Goal: Information Seeking & Learning: Learn about a topic

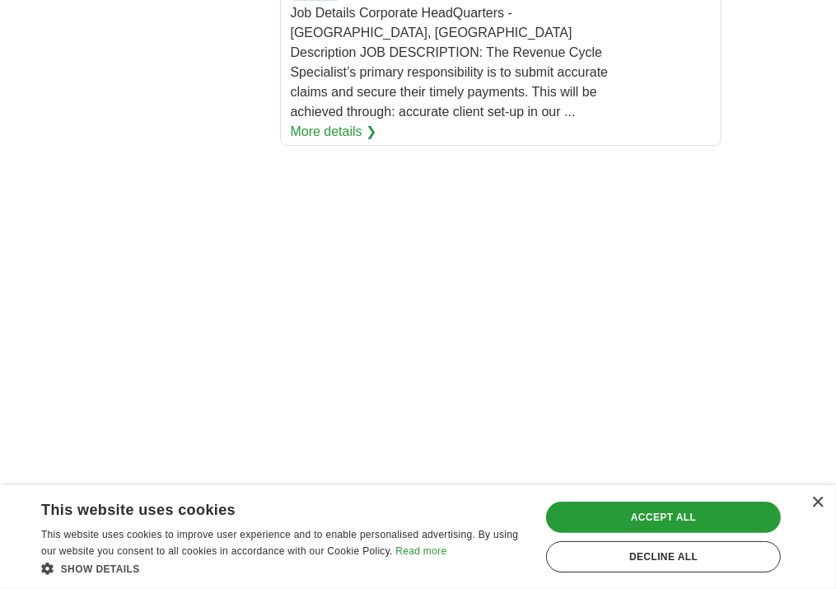
scroll to position [3510, 0]
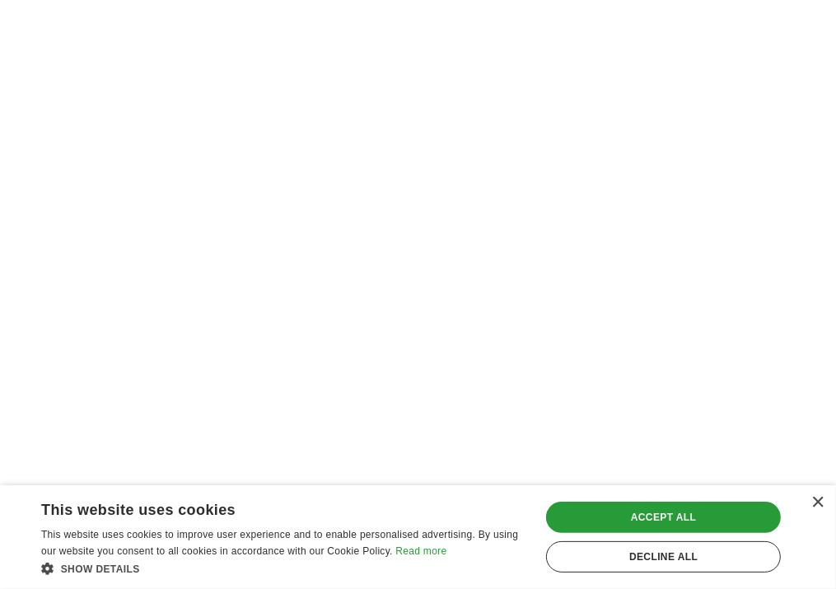
click at [0, 0] on link "2" at bounding box center [0, 0] width 0 height 0
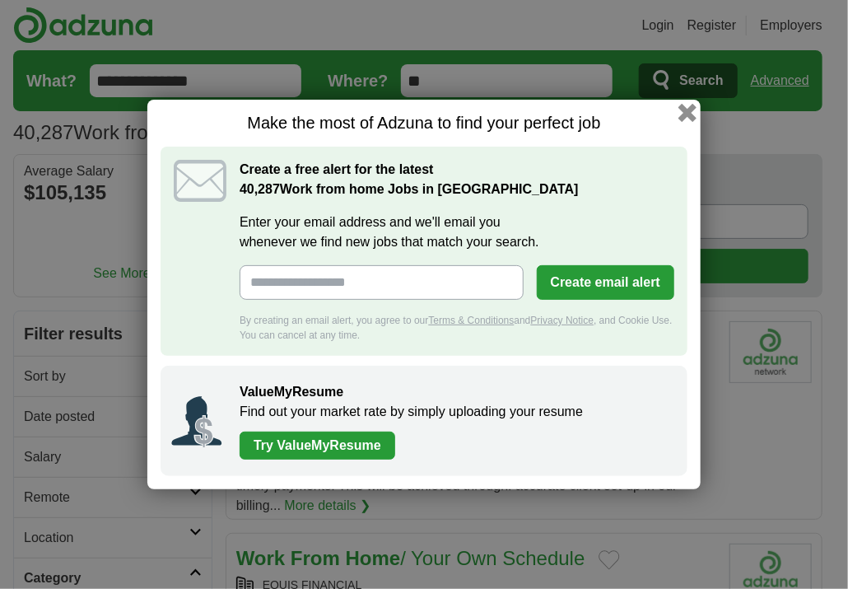
drag, startPoint x: 0, startPoint y: 0, endPoint x: 690, endPoint y: 114, distance: 699.4
click at [690, 114] on button "button" at bounding box center [687, 113] width 18 height 18
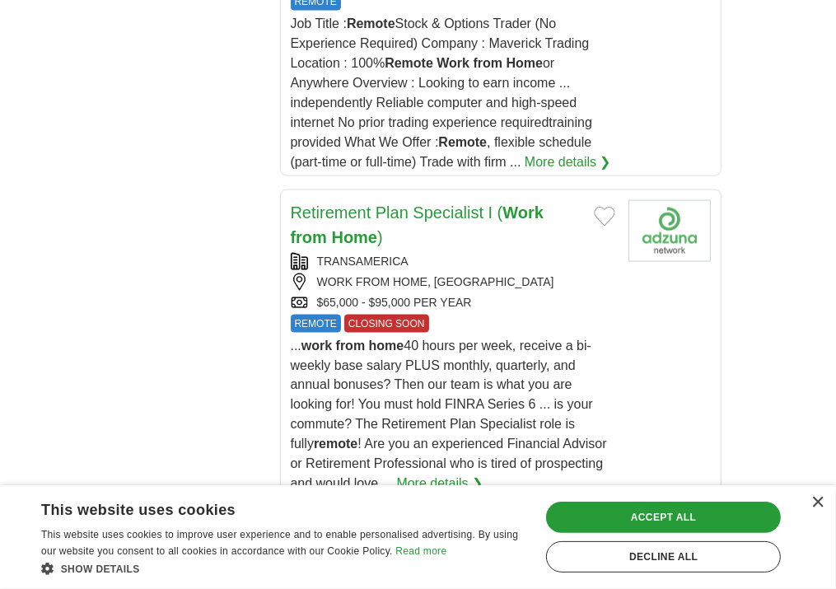
scroll to position [1705, 0]
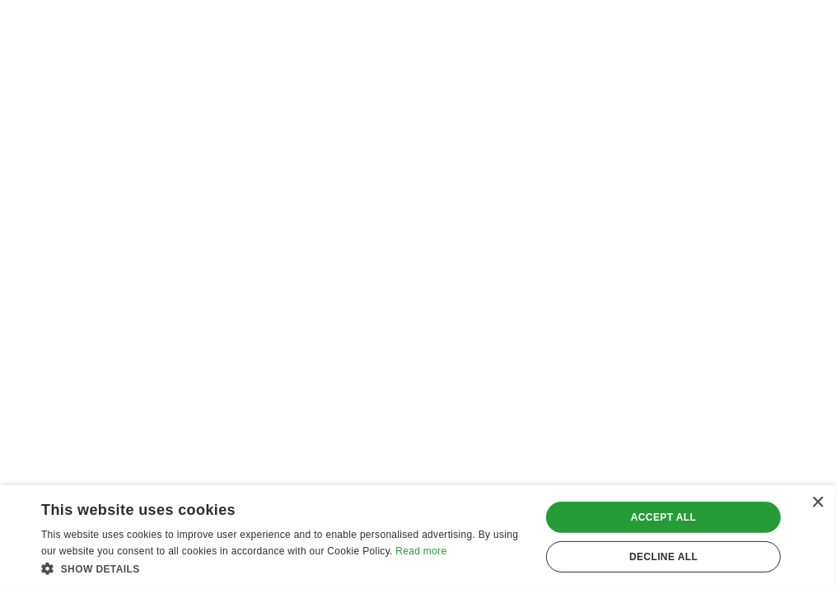
scroll to position [3692, 0]
click at [0, 0] on link "3" at bounding box center [0, 0] width 0 height 0
click at [0, 0] on link "4" at bounding box center [0, 0] width 0 height 0
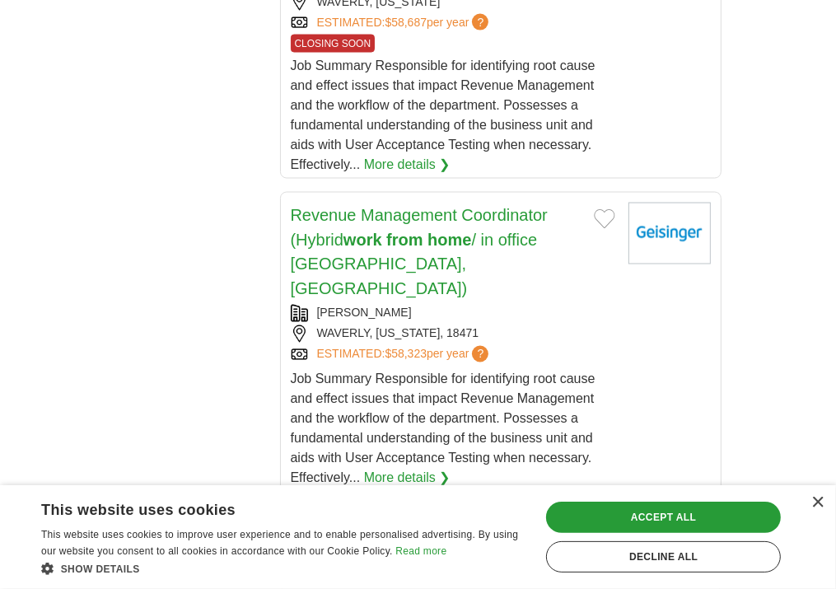
scroll to position [1828, 0]
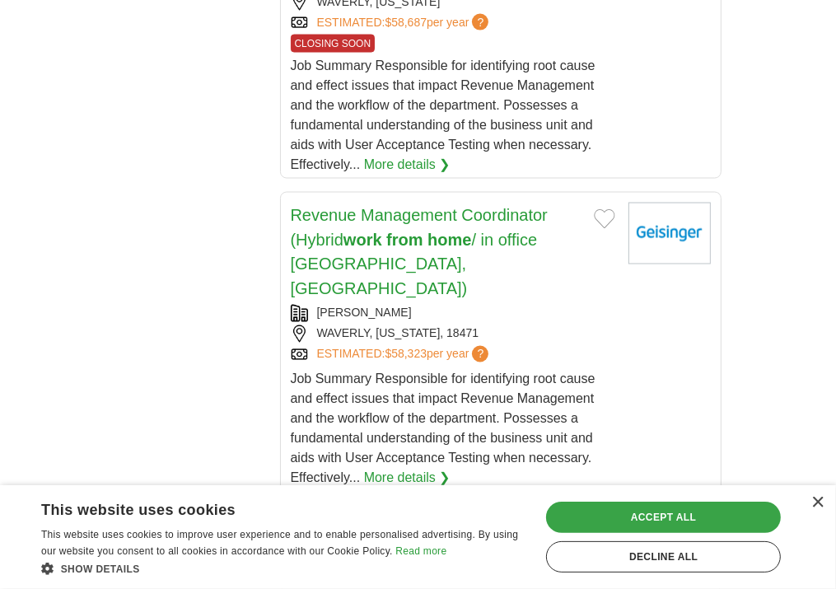
click at [621, 533] on div "Accept all" at bounding box center [663, 516] width 235 height 31
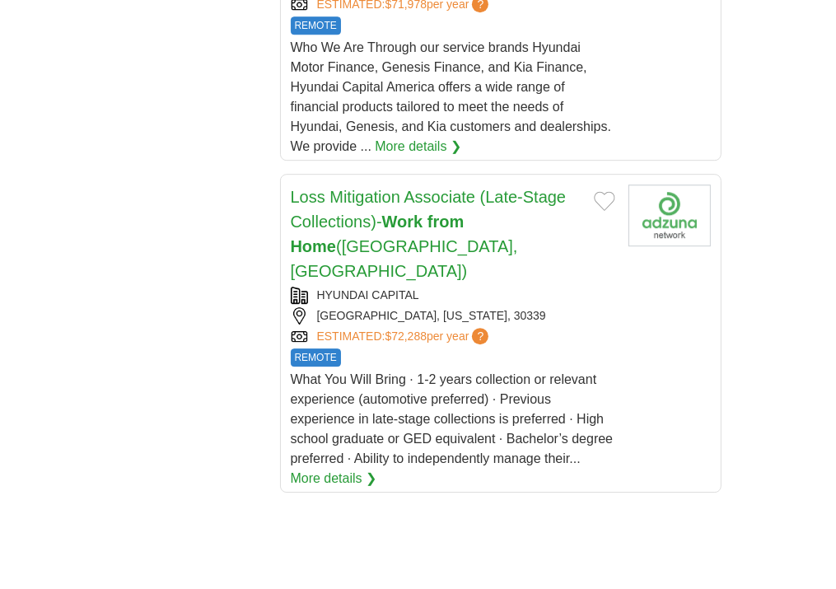
scroll to position [3471, 0]
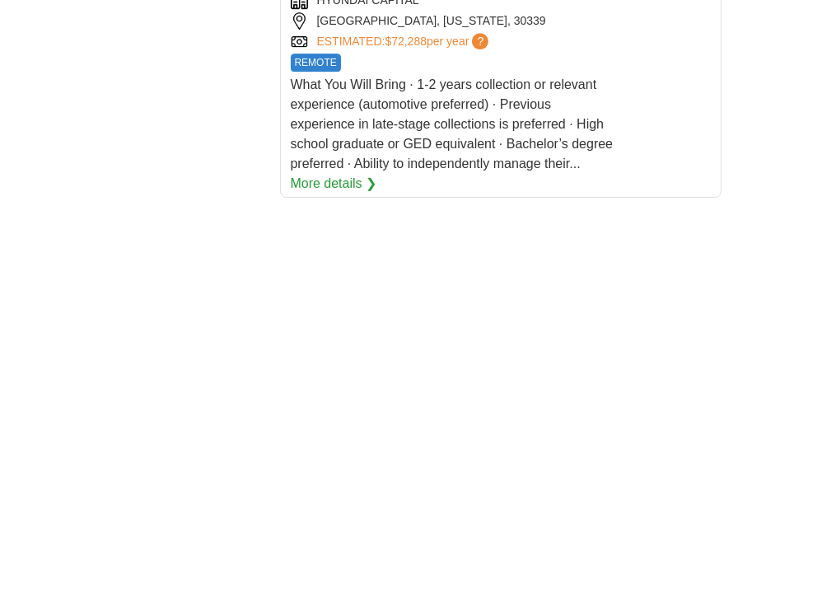
click at [0, 0] on link "5" at bounding box center [0, 0] width 0 height 0
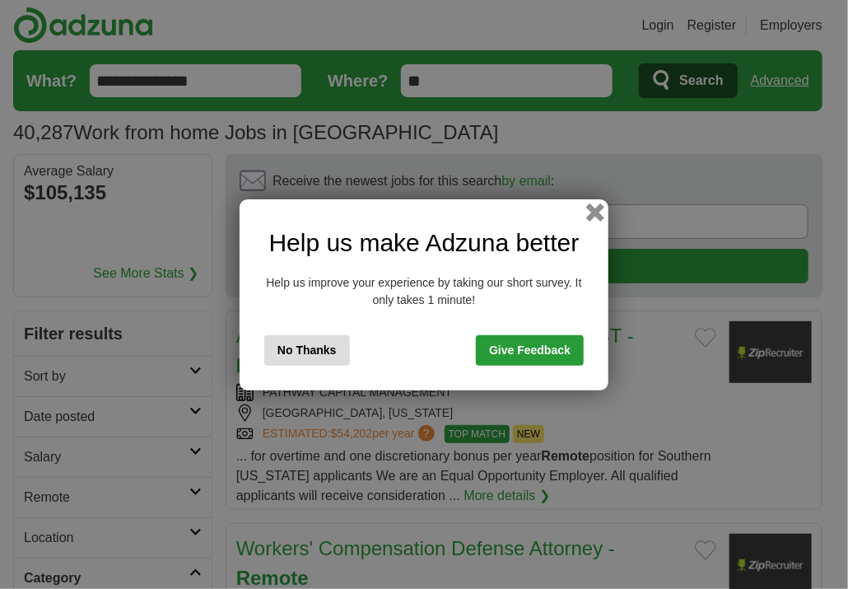
click at [591, 207] on button "button" at bounding box center [595, 212] width 18 height 18
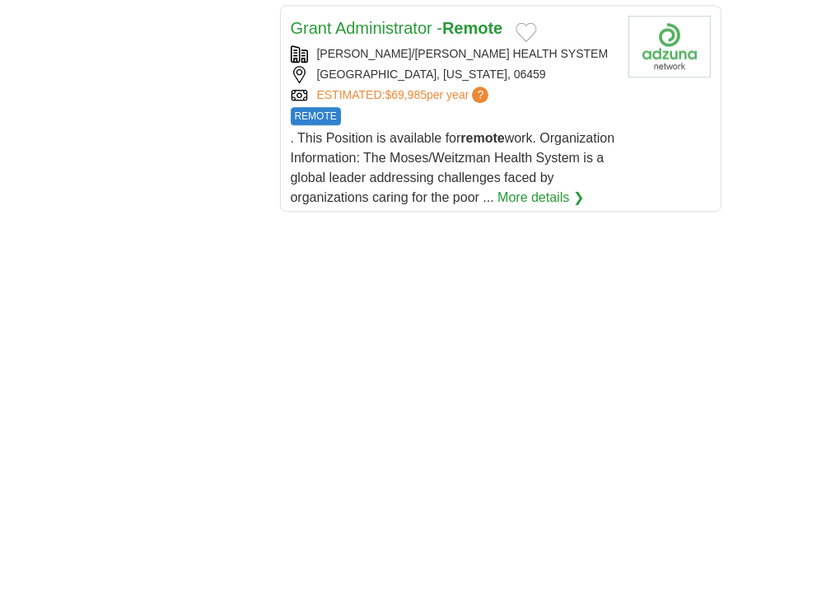
scroll to position [3152, 0]
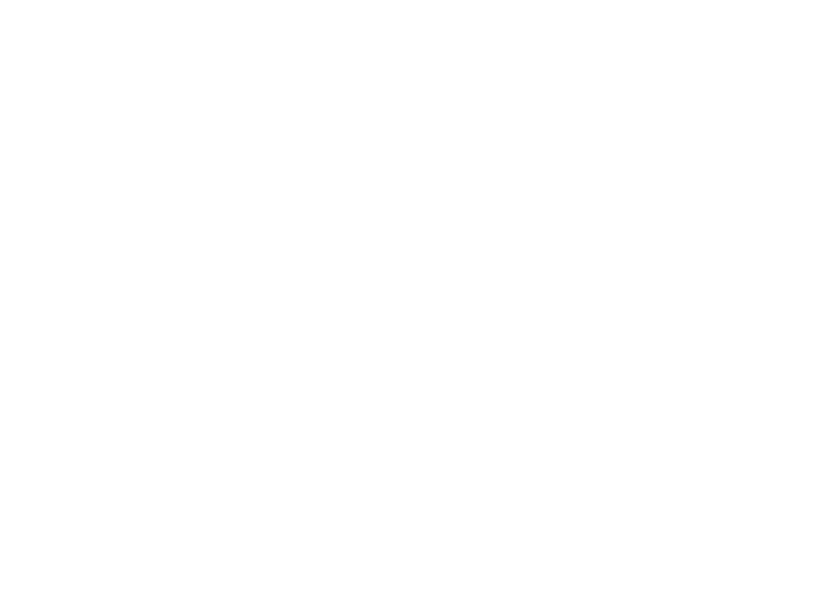
click at [0, 0] on link "6" at bounding box center [0, 0] width 0 height 0
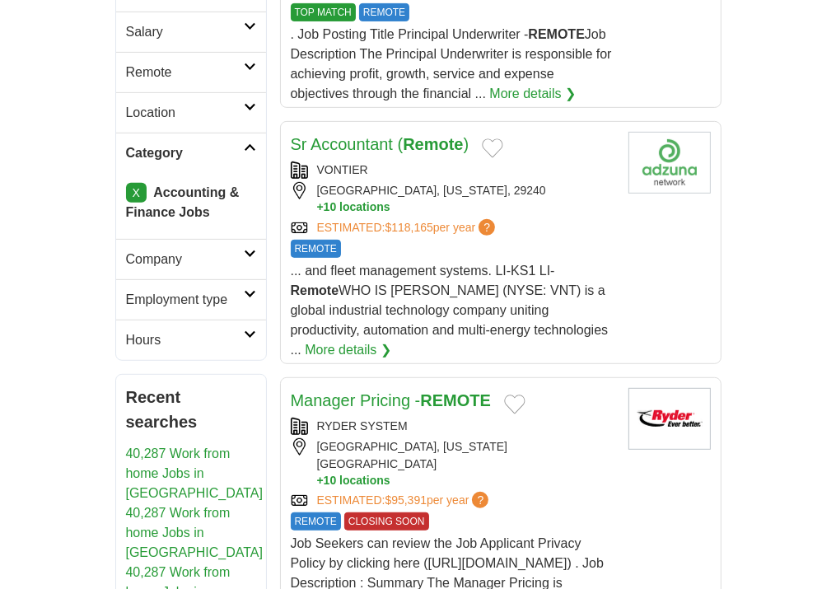
scroll to position [517, 0]
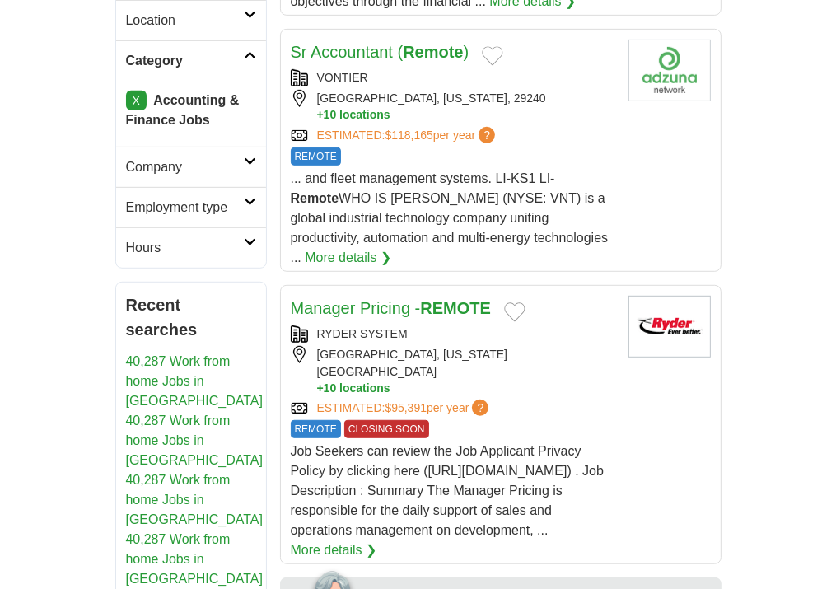
click at [398, 325] on div "RYDER SYSTEM" at bounding box center [453, 333] width 324 height 17
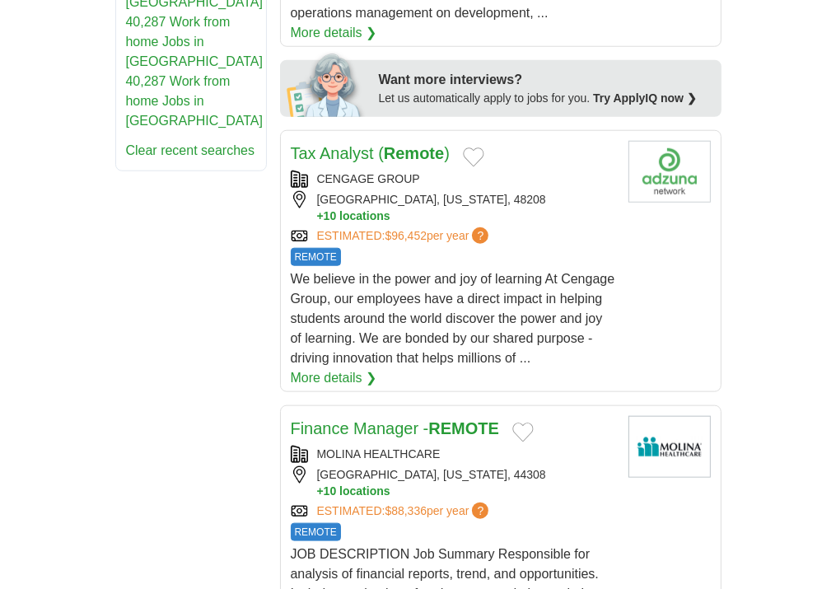
scroll to position [1057, 0]
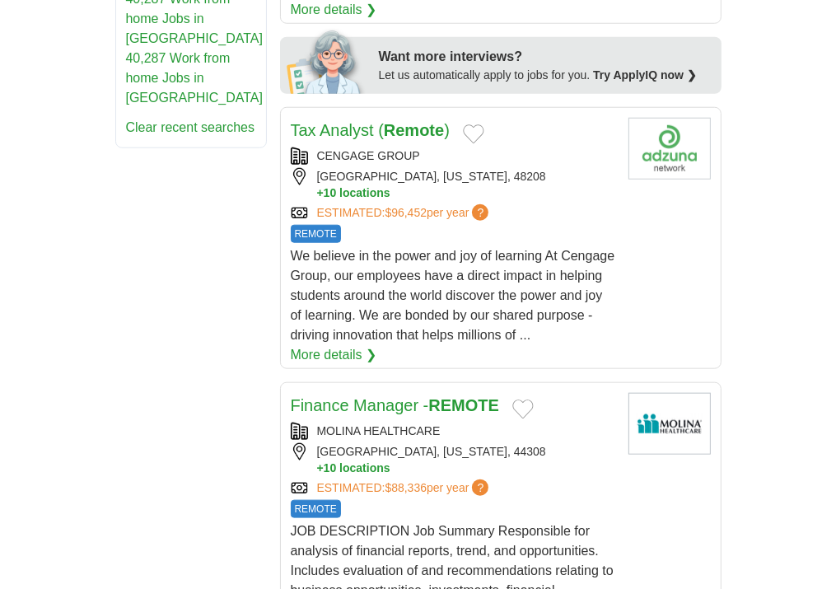
click at [363, 524] on span "JOB DESCRIPTION Job Summary Responsible for analysis of financial reports, tren…" at bounding box center [452, 580] width 323 height 113
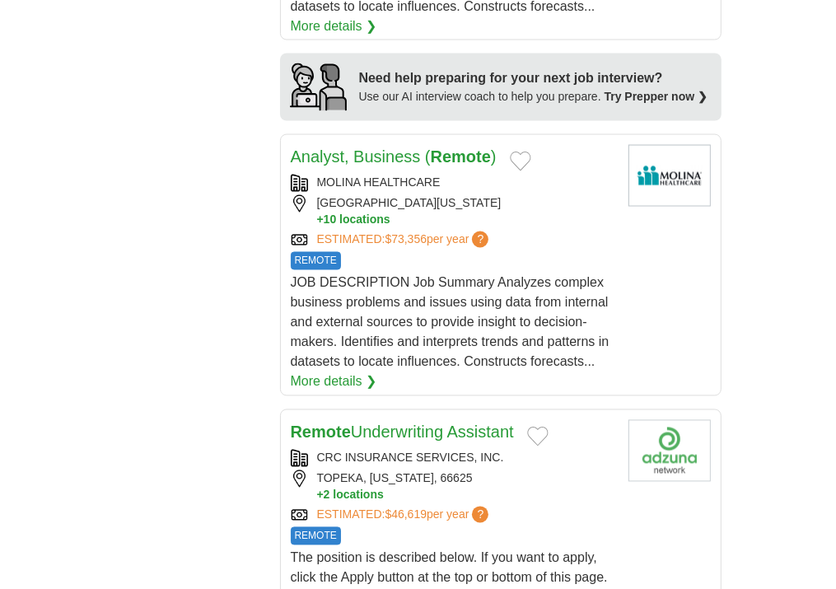
scroll to position [2098, 0]
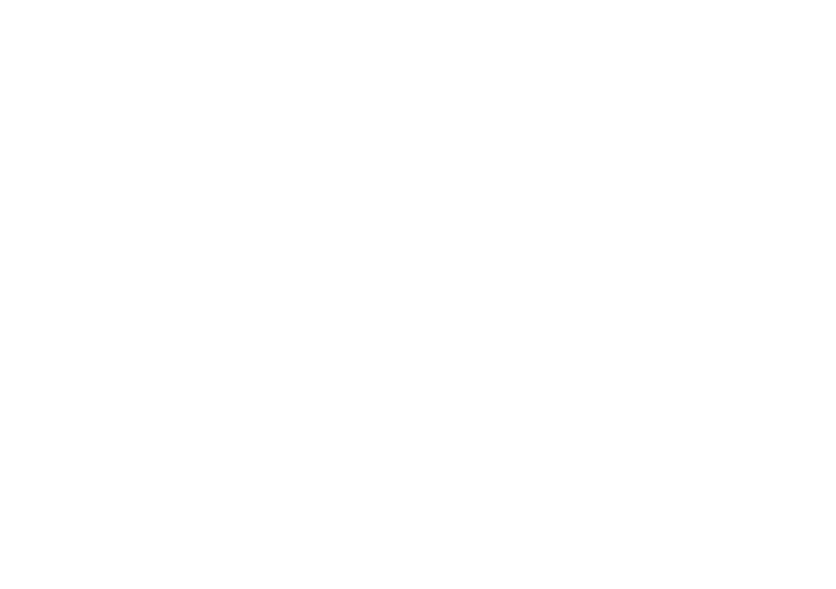
scroll to position [3313, 0]
click at [0, 0] on link "7" at bounding box center [0, 0] width 0 height 0
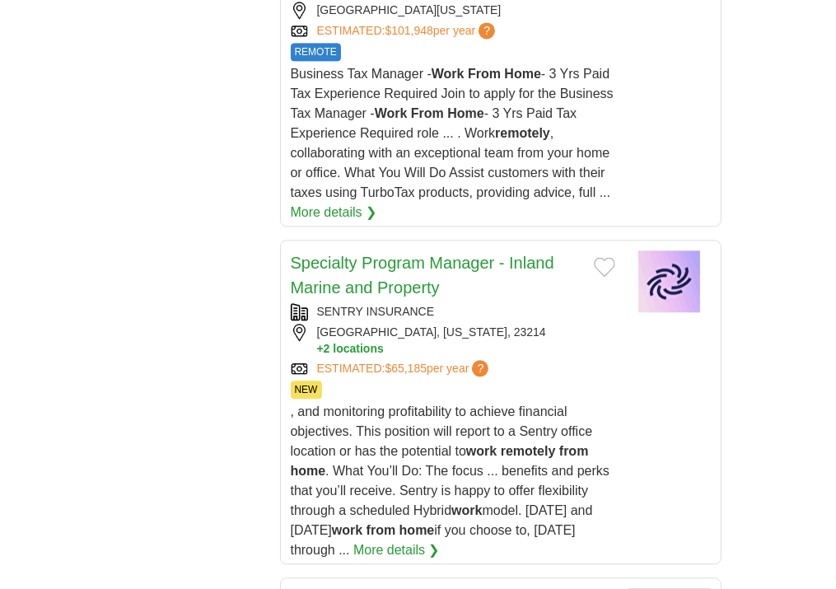
scroll to position [2521, 0]
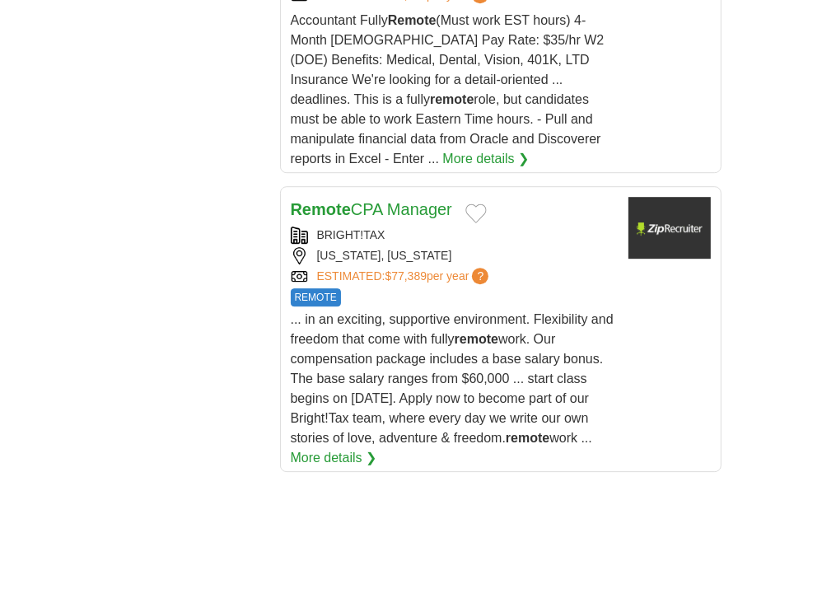
scroll to position [3610, 0]
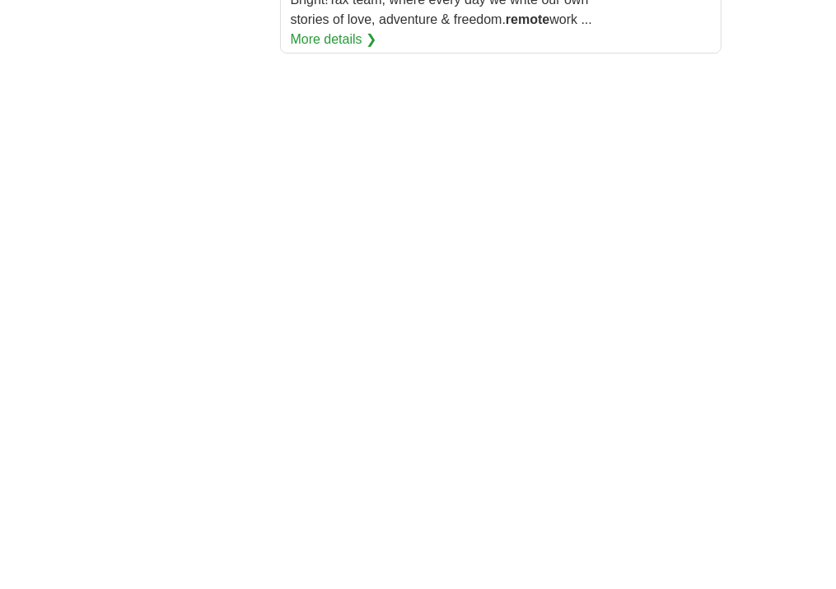
click at [0, 0] on link "8" at bounding box center [0, 0] width 0 height 0
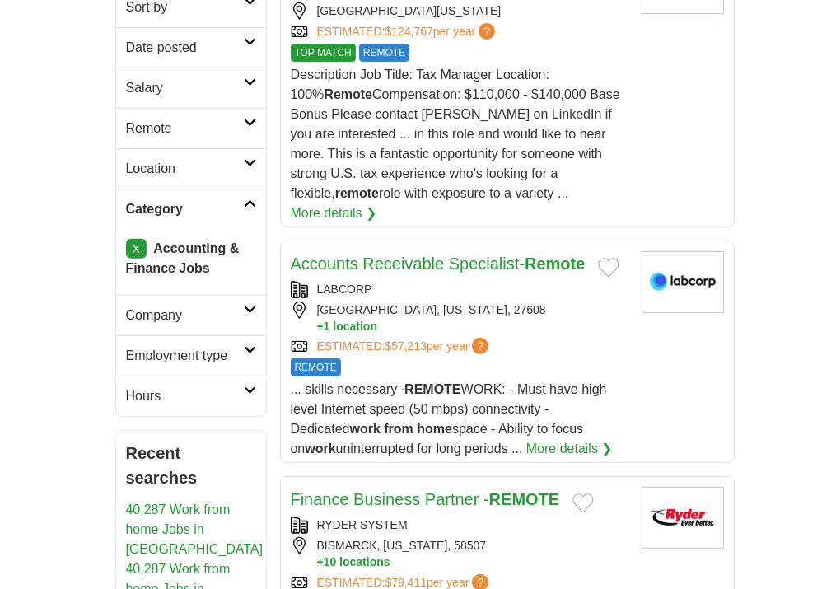
scroll to position [369, 0]
click at [350, 254] on link "Accounts Receivable Specialist- Remote" at bounding box center [438, 263] width 295 height 18
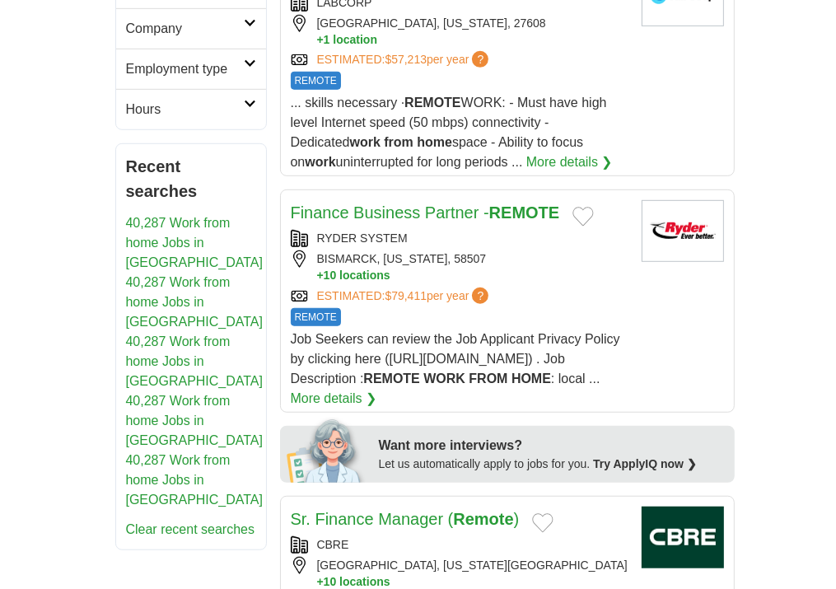
scroll to position [655, 0]
click at [386, 203] on link "Finance Business Partner - REMOTE" at bounding box center [425, 212] width 269 height 18
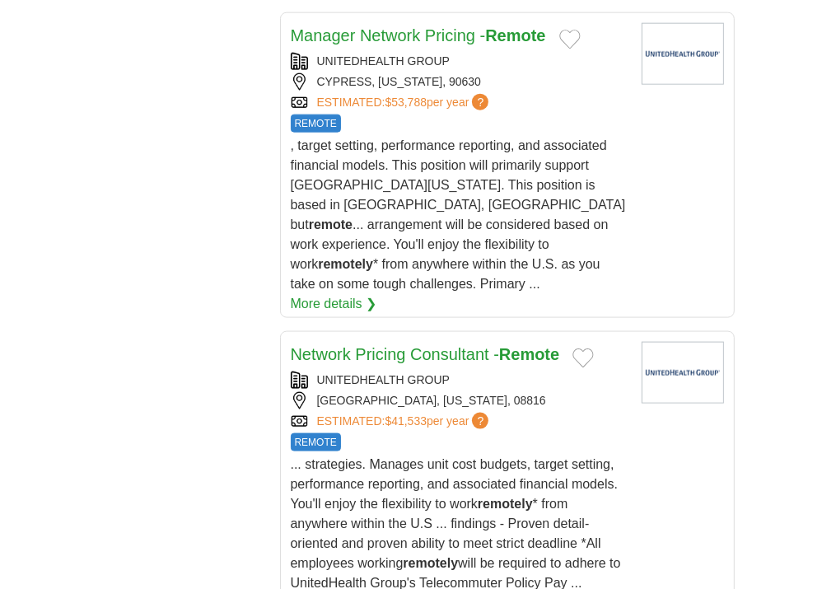
scroll to position [1373, 0]
click at [375, 346] on link "Network Pricing Consultant - Remote" at bounding box center [425, 355] width 269 height 18
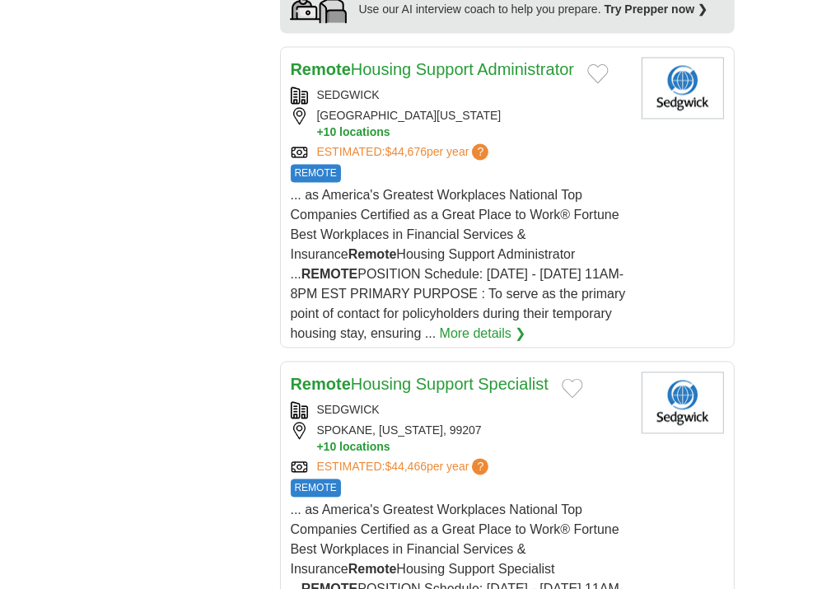
scroll to position [2036, 0]
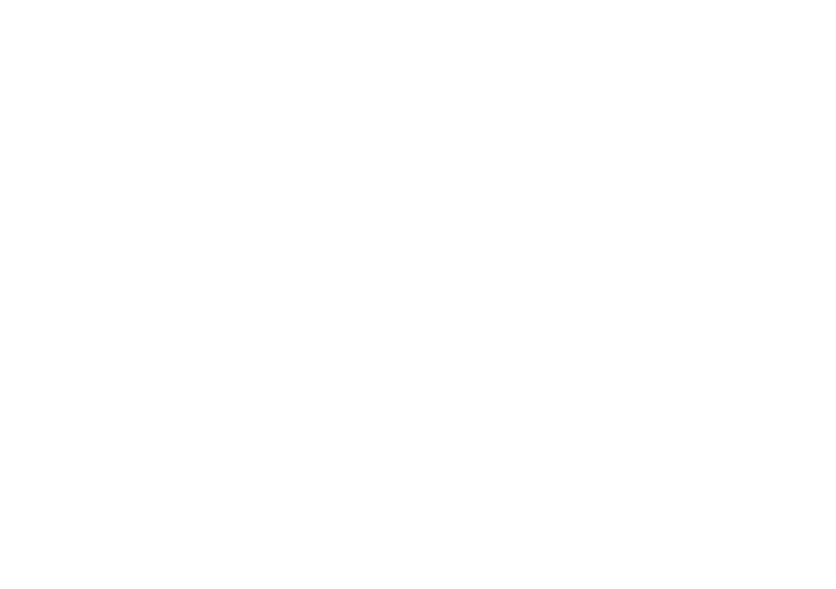
scroll to position [3508, 0]
click at [0, 0] on link "9" at bounding box center [0, 0] width 0 height 0
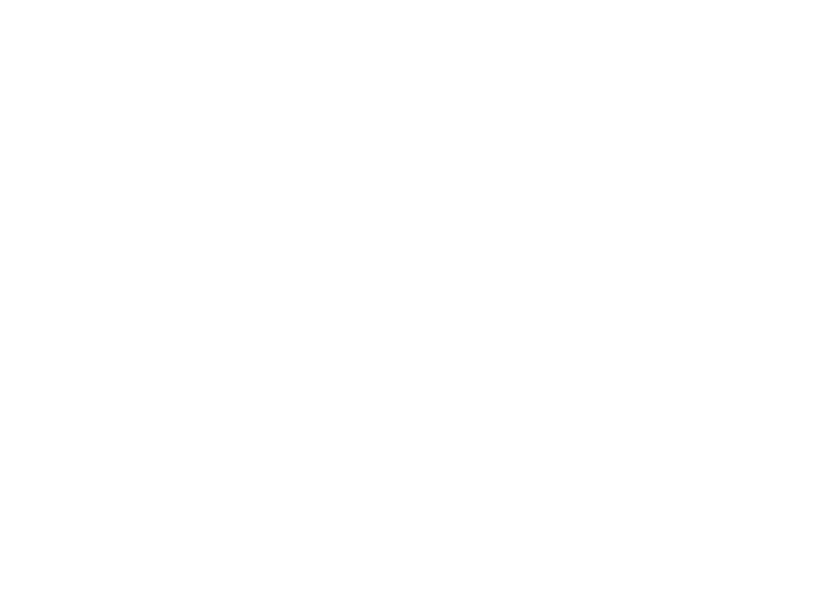
scroll to position [3308, 0]
click at [0, 0] on link "10" at bounding box center [0, 0] width 0 height 0
click at [0, 0] on link "11" at bounding box center [0, 0] width 0 height 0
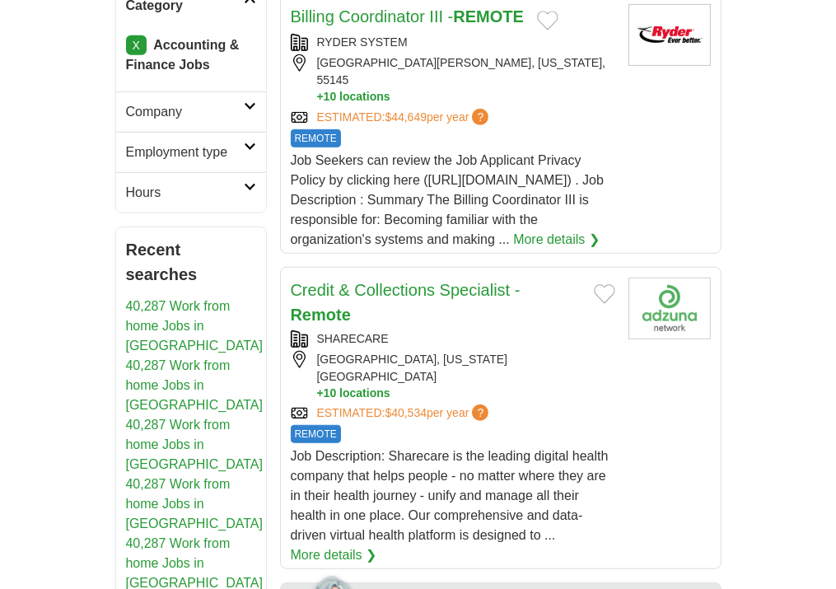
scroll to position [823, 0]
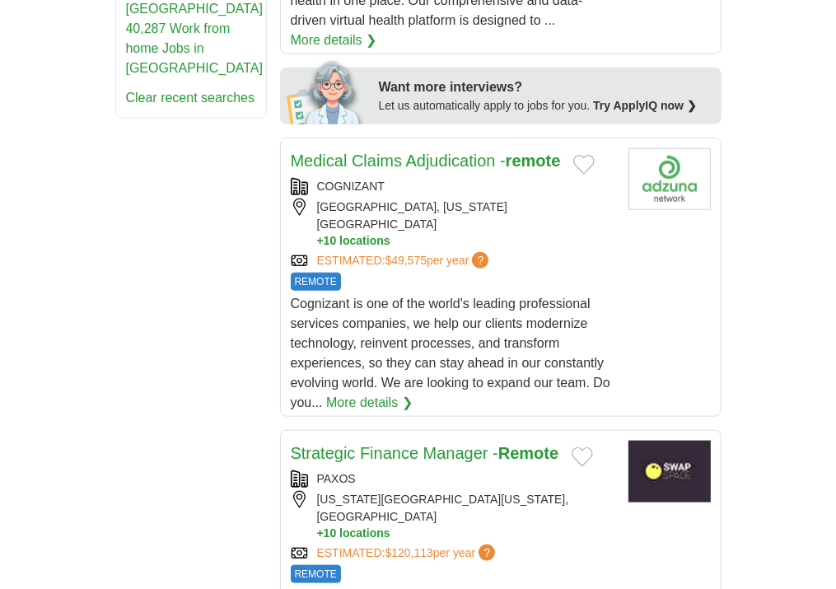
scroll to position [1089, 0]
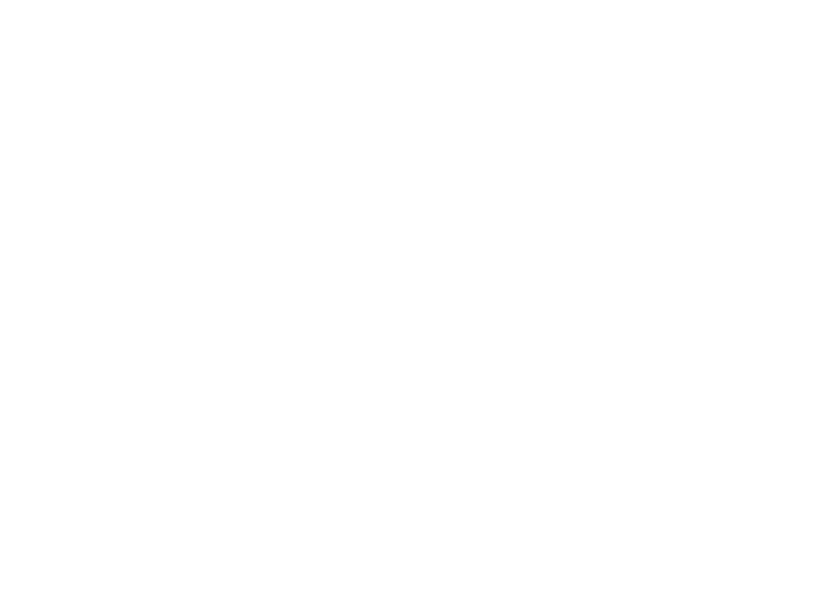
scroll to position [3369, 0]
click at [0, 0] on link "12" at bounding box center [0, 0] width 0 height 0
click at [0, 0] on link "13" at bounding box center [0, 0] width 0 height 0
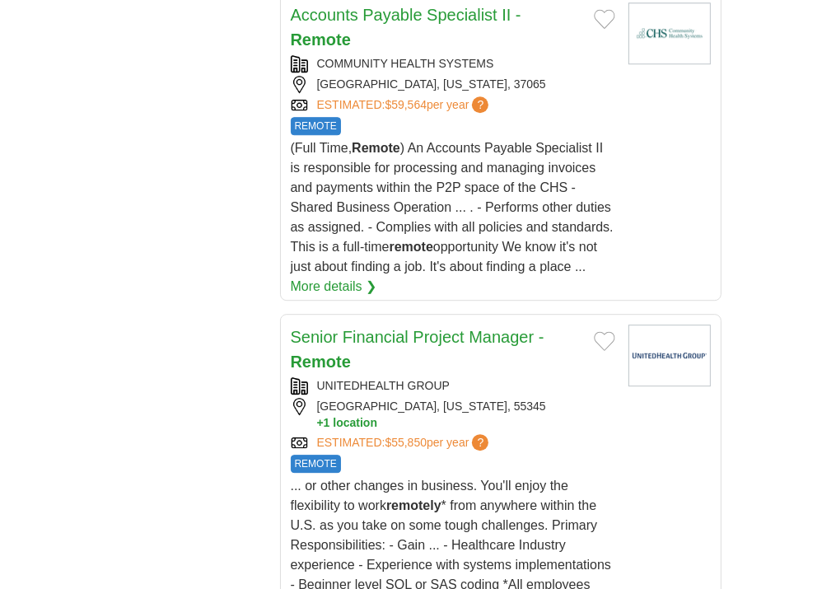
scroll to position [3185, 0]
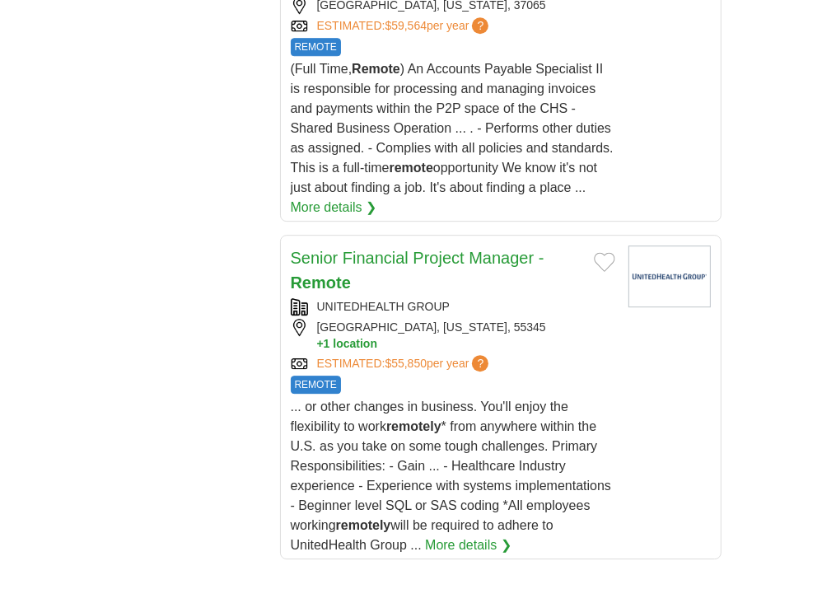
click at [0, 0] on link "14" at bounding box center [0, 0] width 0 height 0
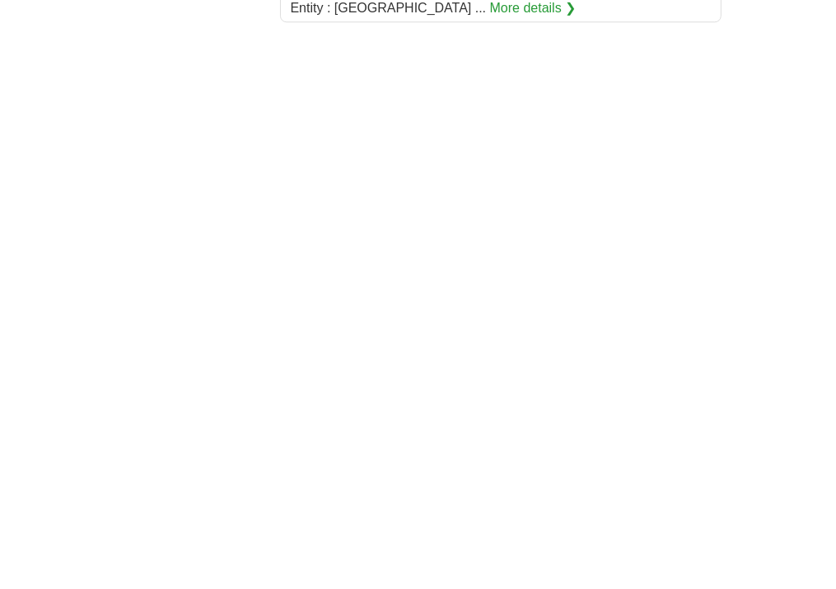
scroll to position [3002, 0]
click at [0, 0] on link "15" at bounding box center [0, 0] width 0 height 0
